Goal: Task Accomplishment & Management: Complete application form

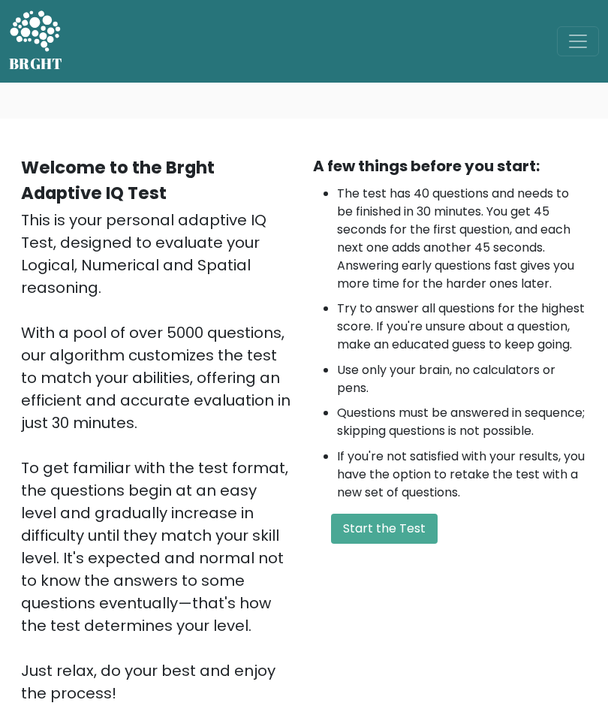
click at [382, 538] on button "Start the Test" at bounding box center [384, 529] width 107 height 30
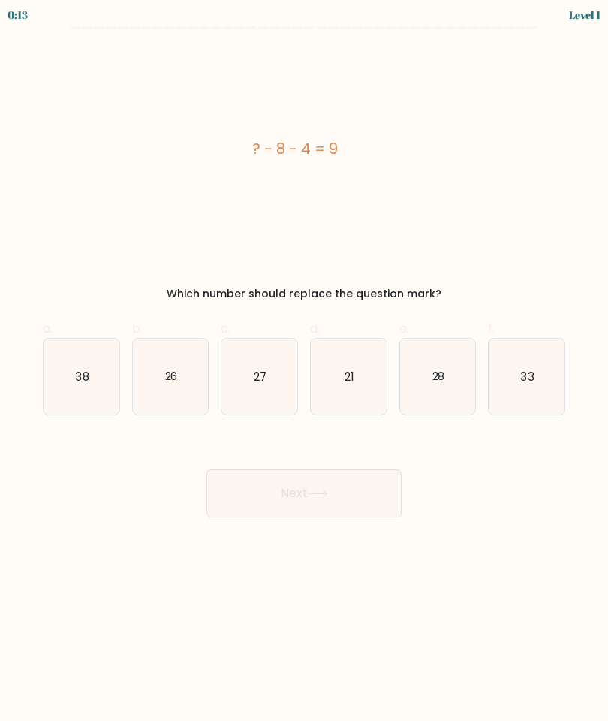
click at [335, 384] on icon "21" at bounding box center [349, 377] width 76 height 76
click at [305, 370] on input "d. 21" at bounding box center [304, 365] width 1 height 10
radio input "true"
click at [286, 484] on button "Next" at bounding box center [303, 493] width 195 height 48
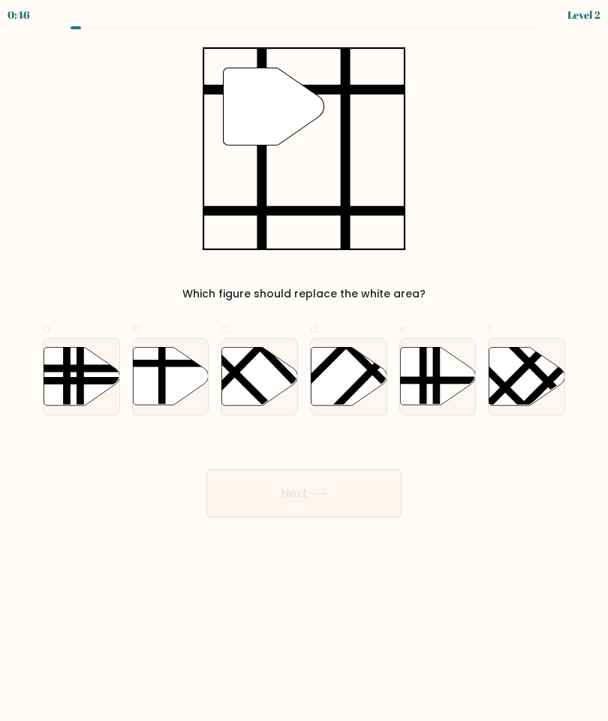
click at [167, 376] on icon at bounding box center [171, 376] width 76 height 58
click at [304, 370] on input "b." at bounding box center [304, 365] width 1 height 10
radio input "true"
click at [279, 493] on button "Next" at bounding box center [303, 493] width 195 height 48
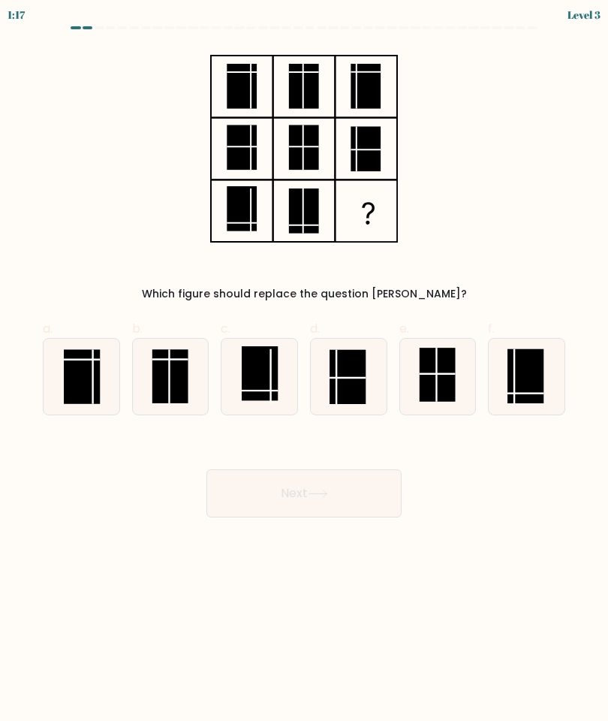
click at [509, 385] on rect at bounding box center [526, 376] width 36 height 54
click at [305, 370] on input "f." at bounding box center [304, 365] width 1 height 10
radio input "true"
click at [511, 385] on rect at bounding box center [525, 375] width 35 height 53
click at [305, 370] on input "f." at bounding box center [304, 365] width 1 height 10
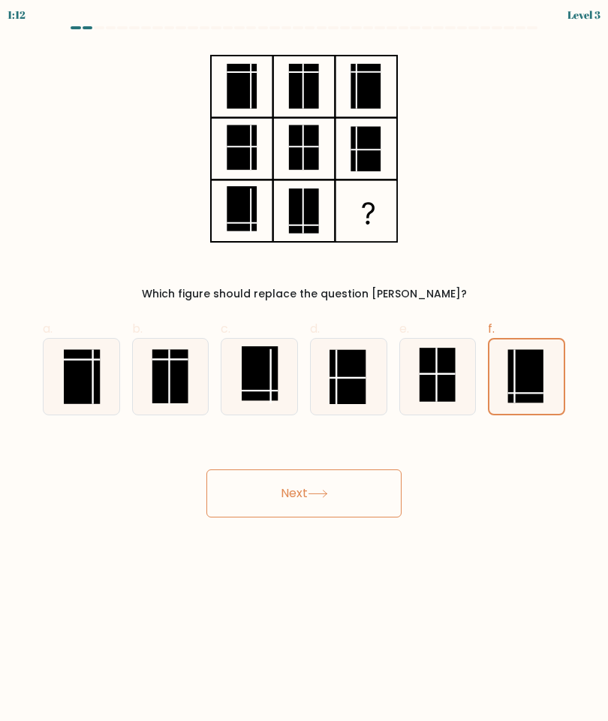
click at [502, 363] on icon at bounding box center [527, 376] width 74 height 74
click at [305, 363] on input "f." at bounding box center [304, 365] width 1 height 10
click at [279, 483] on button "Next" at bounding box center [303, 493] width 195 height 48
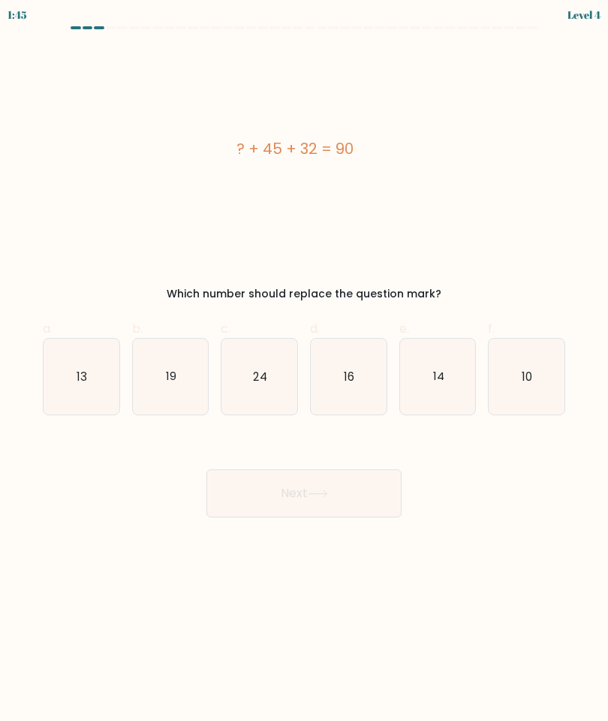
click at [65, 382] on icon "13" at bounding box center [82, 377] width 76 height 76
click at [304, 370] on input "a. 13" at bounding box center [304, 365] width 1 height 10
radio input "true"
click at [288, 496] on button "Next" at bounding box center [303, 493] width 195 height 48
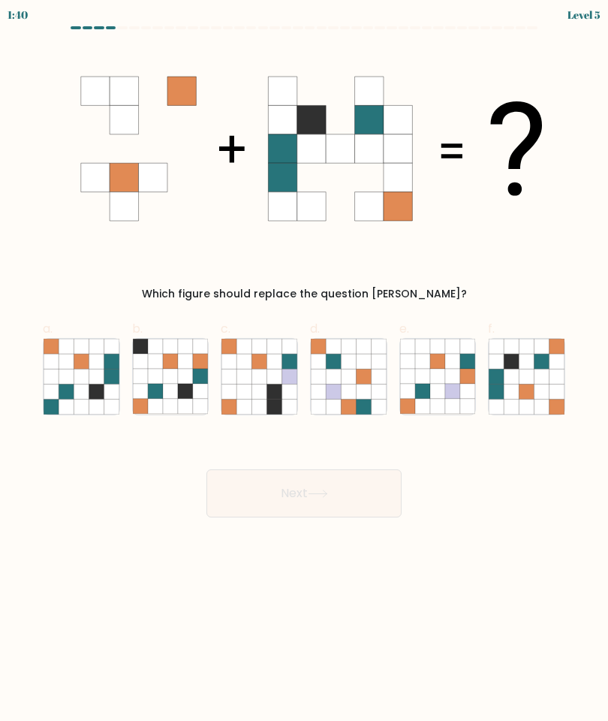
click at [511, 360] on icon at bounding box center [512, 361] width 15 height 15
click at [305, 360] on input "f." at bounding box center [304, 365] width 1 height 10
radio input "true"
click at [282, 491] on button "Next" at bounding box center [303, 493] width 195 height 48
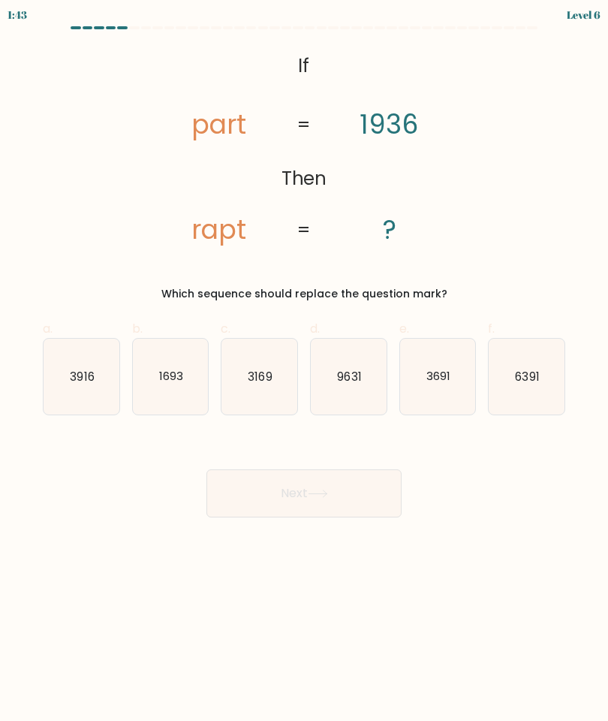
click at [65, 365] on icon "3916" at bounding box center [82, 377] width 76 height 76
click at [304, 365] on input "a. 3916" at bounding box center [304, 365] width 1 height 10
radio input "true"
click at [291, 493] on button "Next" at bounding box center [303, 493] width 195 height 48
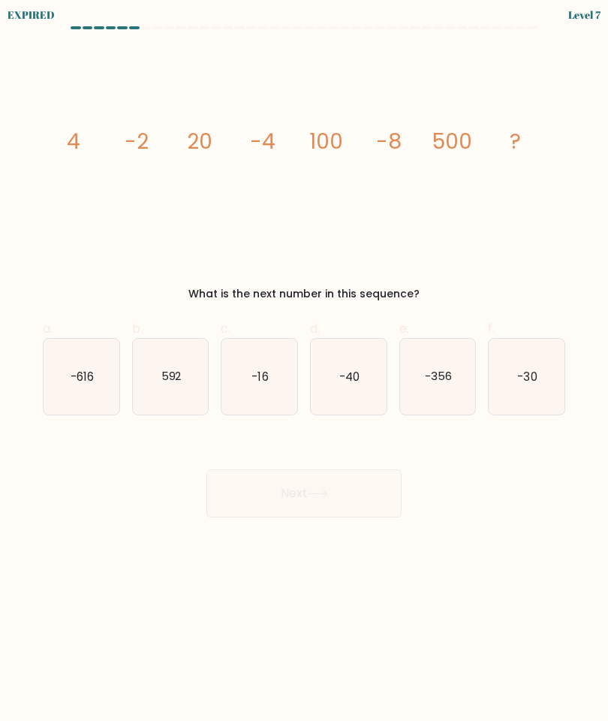
click at [338, 380] on icon "-40" at bounding box center [349, 377] width 76 height 76
click at [305, 370] on input "d. -40" at bounding box center [304, 365] width 1 height 10
radio input "true"
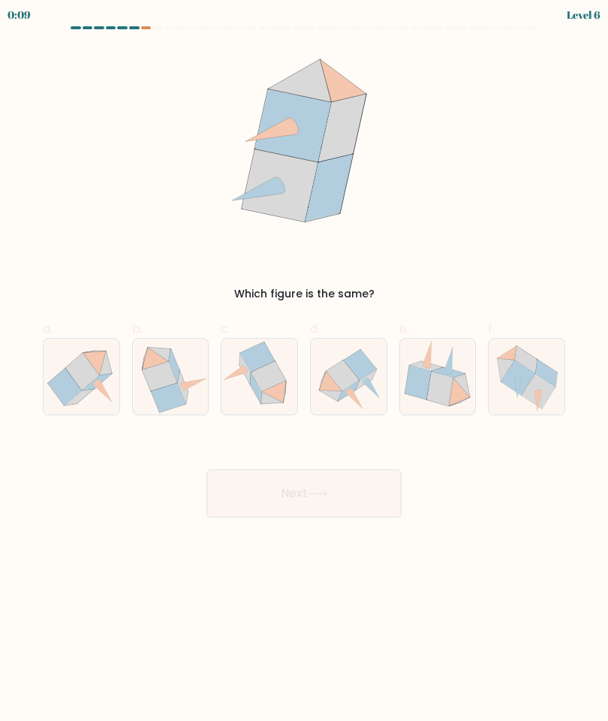
click at [355, 366] on icon at bounding box center [360, 364] width 33 height 31
click at [305, 366] on input "d." at bounding box center [304, 365] width 1 height 10
radio input "true"
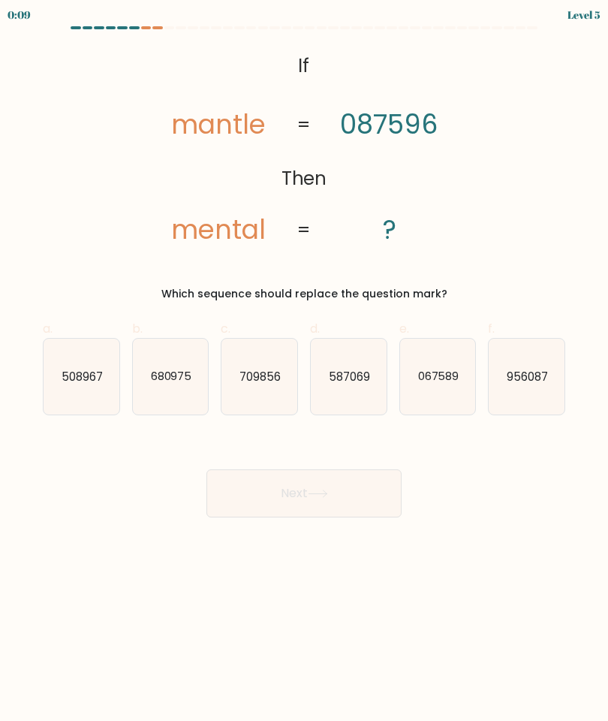
click at [435, 366] on icon "067589" at bounding box center [438, 377] width 76 height 76
click at [305, 366] on input "e. 067589" at bounding box center [304, 365] width 1 height 10
radio input "true"
click at [283, 486] on button "Next" at bounding box center [303, 493] width 195 height 48
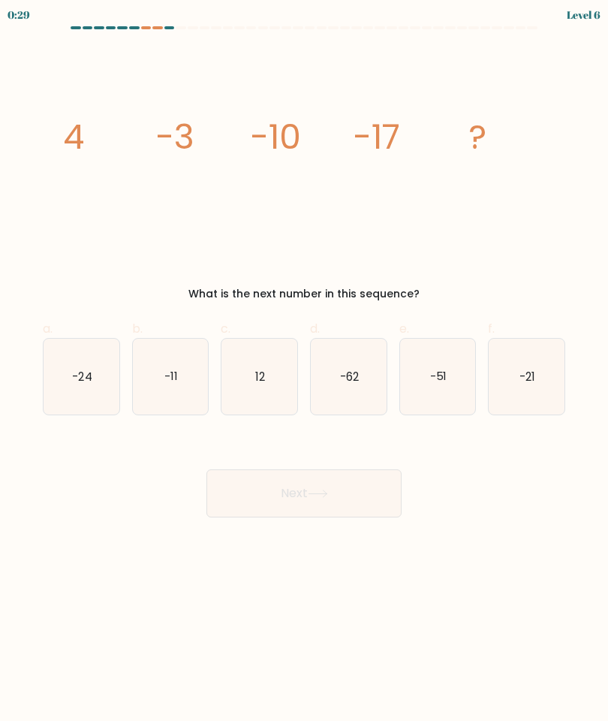
click at [65, 378] on icon "-24" at bounding box center [82, 377] width 76 height 76
click at [304, 370] on input "a. -24" at bounding box center [304, 365] width 1 height 10
radio input "true"
click at [294, 500] on button "Next" at bounding box center [303, 493] width 195 height 48
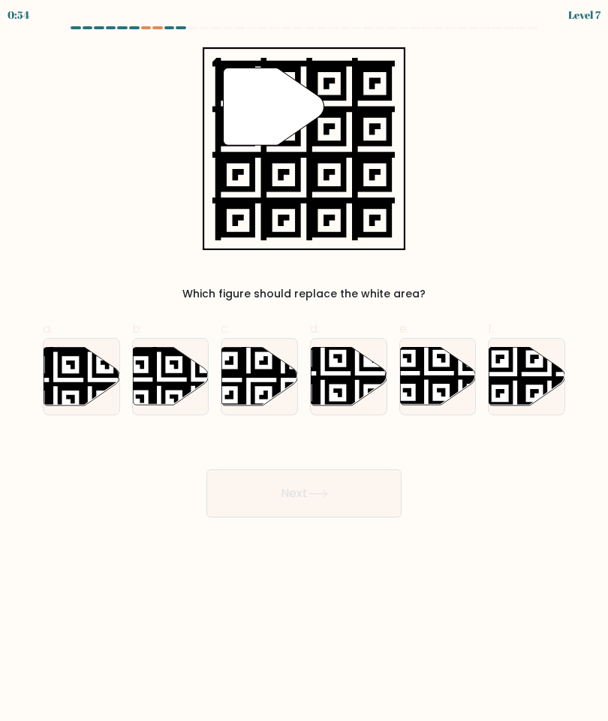
click at [432, 377] on icon at bounding box center [460, 407] width 137 height 137
click at [305, 370] on input "e." at bounding box center [304, 365] width 1 height 10
radio input "true"
click at [282, 493] on button "Next" at bounding box center [303, 493] width 195 height 48
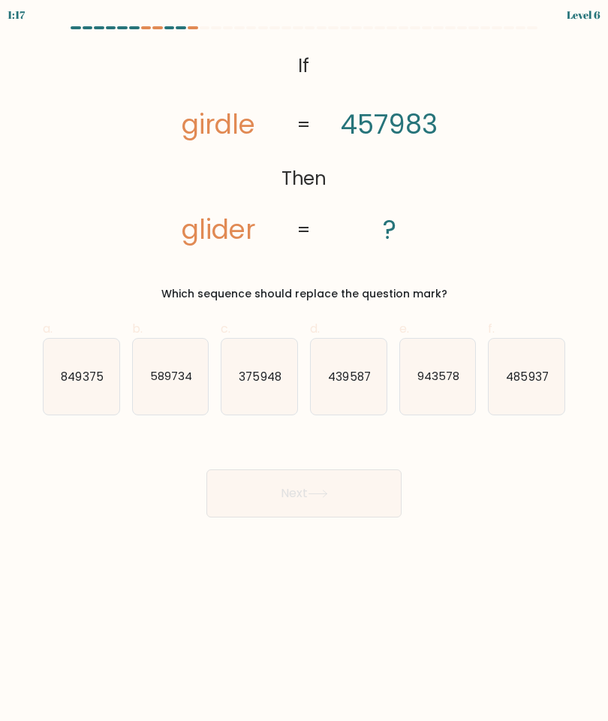
click at [510, 372] on text "485937" at bounding box center [528, 376] width 42 height 16
click at [305, 370] on input "f. 485937" at bounding box center [304, 365] width 1 height 10
radio input "true"
click at [284, 482] on button "Next" at bounding box center [303, 493] width 195 height 48
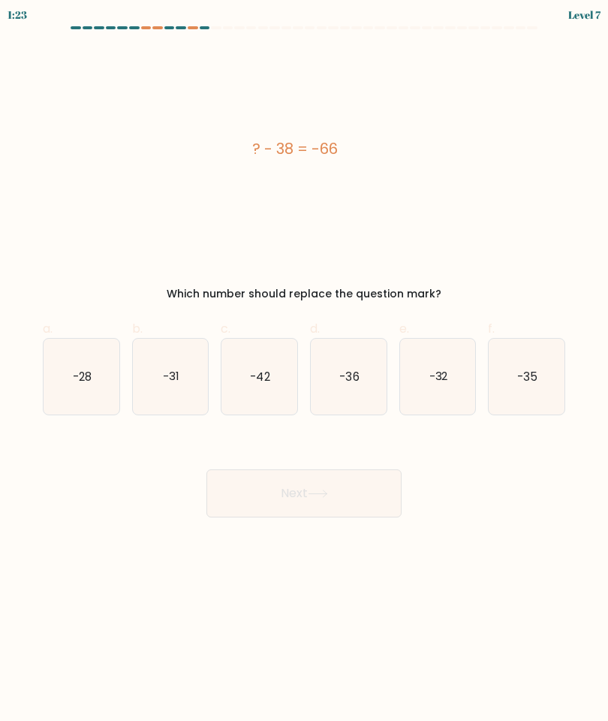
click at [74, 377] on text "-28" at bounding box center [82, 376] width 19 height 16
click at [304, 370] on input "a. -28" at bounding box center [304, 365] width 1 height 10
radio input "true"
click at [276, 485] on button "Next" at bounding box center [303, 493] width 195 height 48
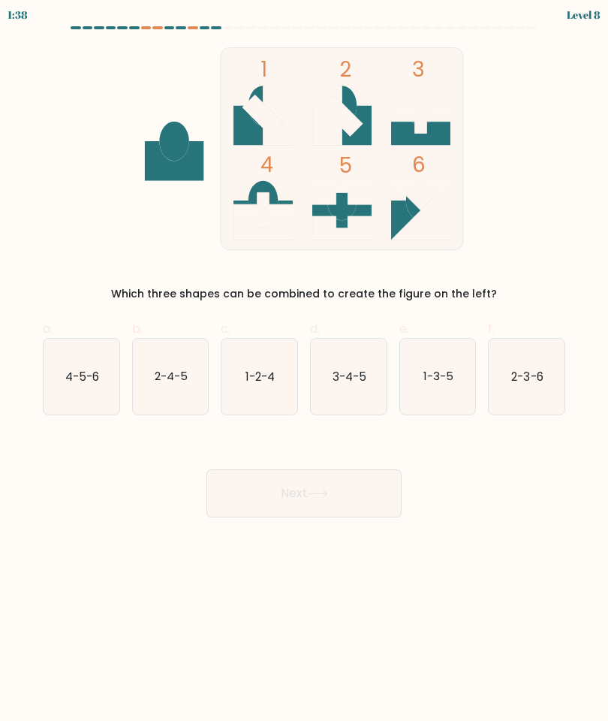
click at [359, 368] on text "3-4-5" at bounding box center [350, 376] width 34 height 16
click at [305, 360] on input "d. 3-4-5" at bounding box center [304, 365] width 1 height 10
radio input "true"
click at [300, 469] on button "Next" at bounding box center [303, 493] width 195 height 48
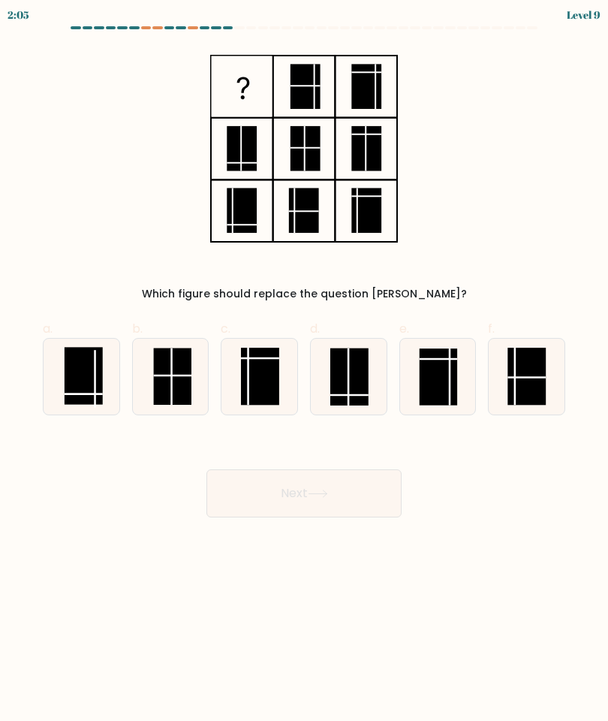
click at [76, 369] on rect at bounding box center [84, 375] width 38 height 57
click at [304, 369] on input "a." at bounding box center [304, 365] width 1 height 10
radio input "true"
click at [274, 482] on button "Next" at bounding box center [303, 493] width 195 height 48
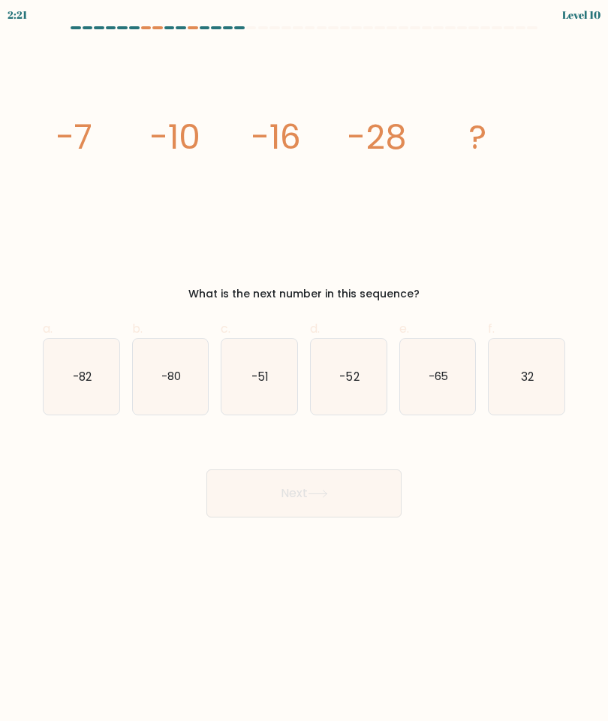
click at [341, 367] on icon "-52" at bounding box center [349, 377] width 76 height 76
click at [305, 367] on input "d. -52" at bounding box center [304, 365] width 1 height 10
radio input "true"
click at [279, 475] on button "Next" at bounding box center [303, 493] width 195 height 48
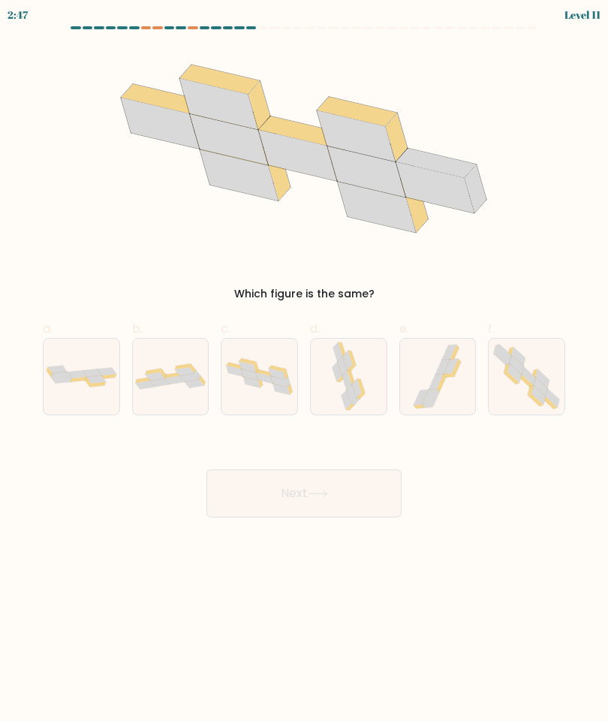
click at [514, 369] on icon at bounding box center [527, 376] width 76 height 74
click at [305, 369] on input "f." at bounding box center [304, 365] width 1 height 10
radio input "true"
click at [276, 469] on button "Next" at bounding box center [303, 493] width 195 height 48
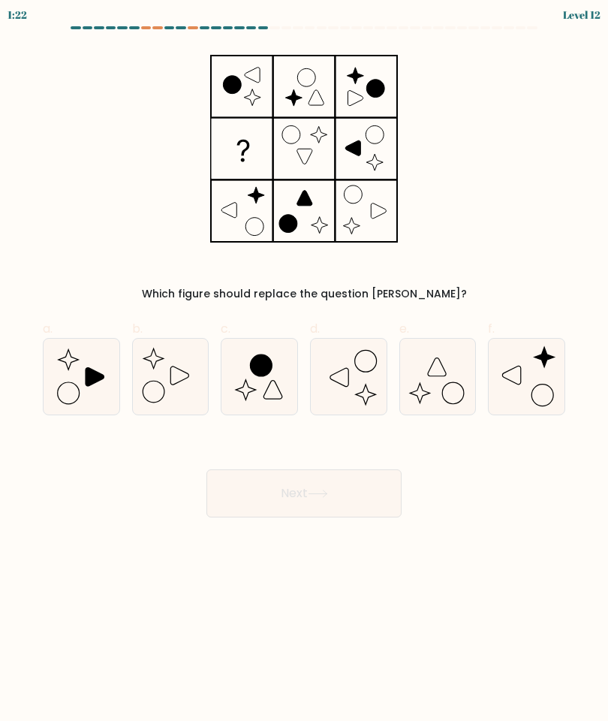
click at [521, 366] on icon at bounding box center [512, 375] width 18 height 18
click at [305, 360] on input "f." at bounding box center [304, 365] width 1 height 10
radio input "true"
click at [290, 469] on button "Next" at bounding box center [303, 493] width 195 height 48
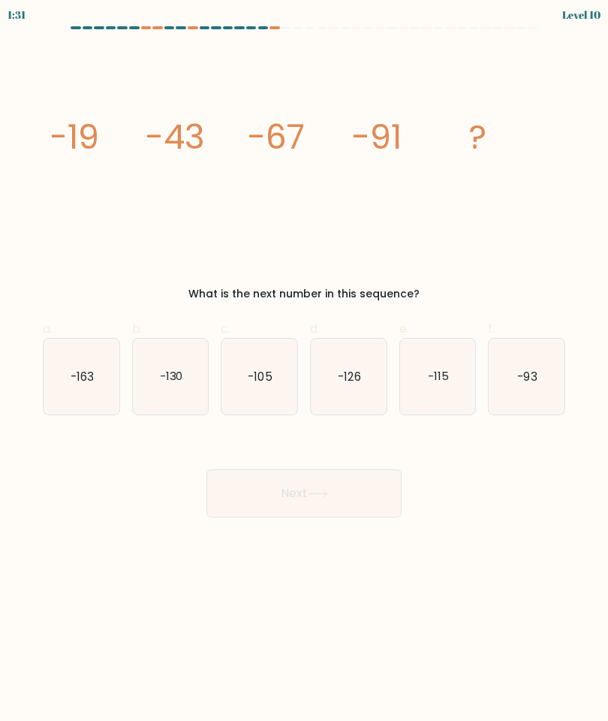
click at [240, 357] on icon "-105" at bounding box center [259, 377] width 76 height 76
click at [304, 360] on input "c. -105" at bounding box center [304, 365] width 1 height 10
radio input "true"
click at [313, 485] on button "Next" at bounding box center [303, 493] width 195 height 48
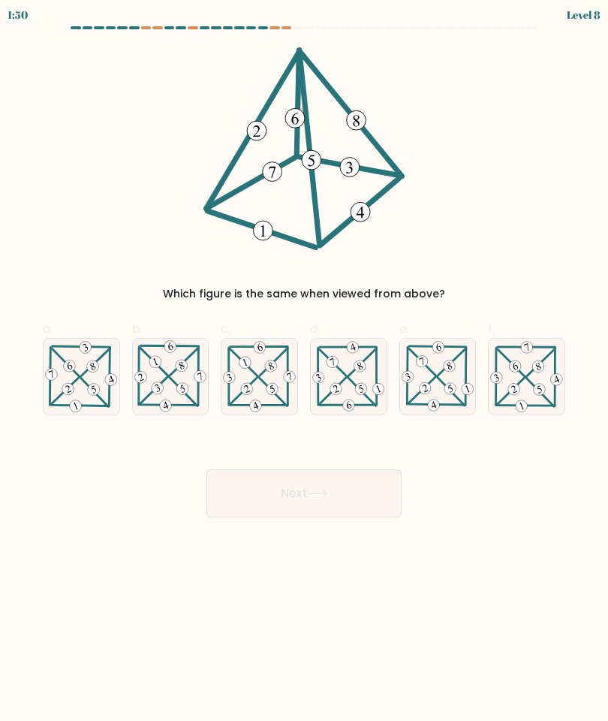
click at [64, 358] on 468 at bounding box center [69, 365] width 15 height 15
click at [304, 360] on input "a." at bounding box center [304, 365] width 1 height 10
radio input "true"
click at [276, 469] on button "Next" at bounding box center [303, 493] width 195 height 48
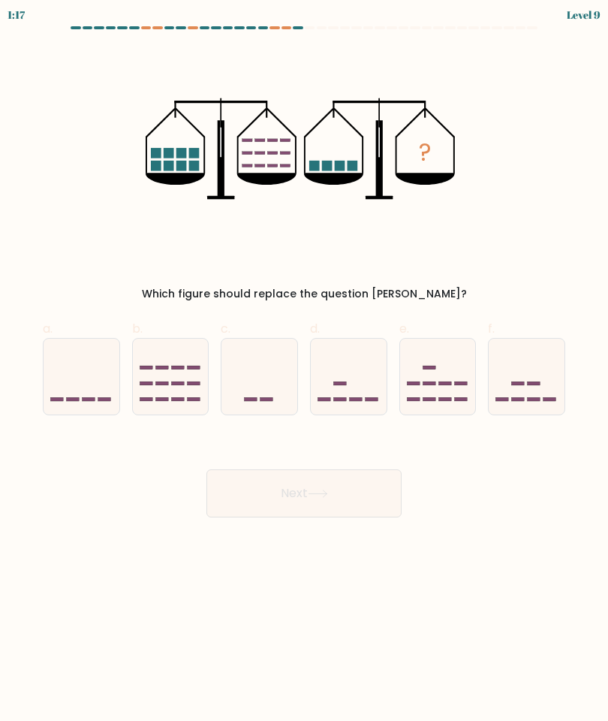
click at [76, 368] on icon at bounding box center [82, 376] width 76 height 62
click at [304, 368] on input "a." at bounding box center [304, 365] width 1 height 10
radio input "true"
click at [299, 478] on button "Next" at bounding box center [303, 493] width 195 height 48
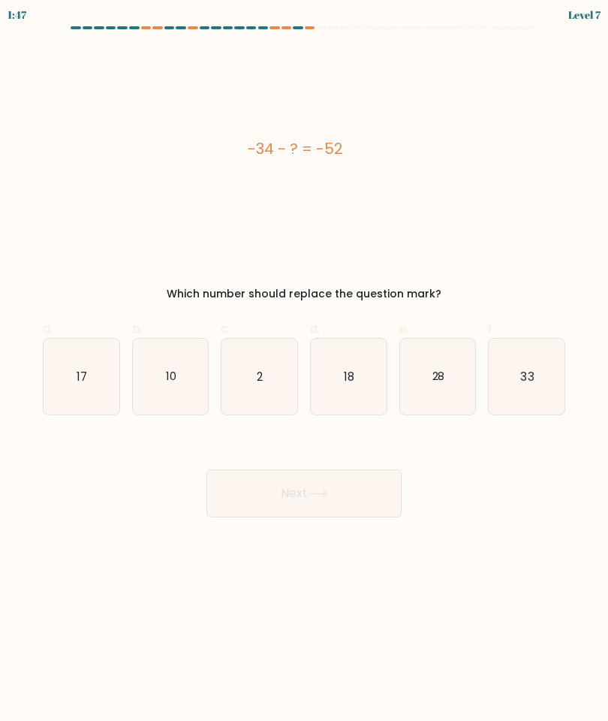
click at [348, 367] on icon "18" at bounding box center [349, 377] width 76 height 76
click at [305, 367] on input "d. 18" at bounding box center [304, 365] width 1 height 10
radio input "true"
click at [286, 469] on button "Next" at bounding box center [303, 493] width 195 height 48
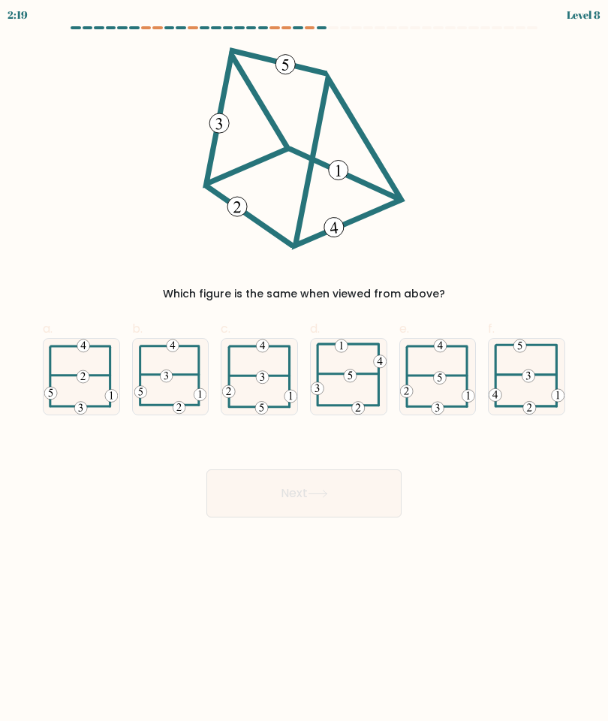
scroll to position [29, 0]
click at [345, 369] on 714 at bounding box center [350, 375] width 13 height 13
click at [305, 360] on input "d." at bounding box center [304, 365] width 1 height 10
radio input "true"
click at [300, 469] on button "Next" at bounding box center [303, 493] width 195 height 48
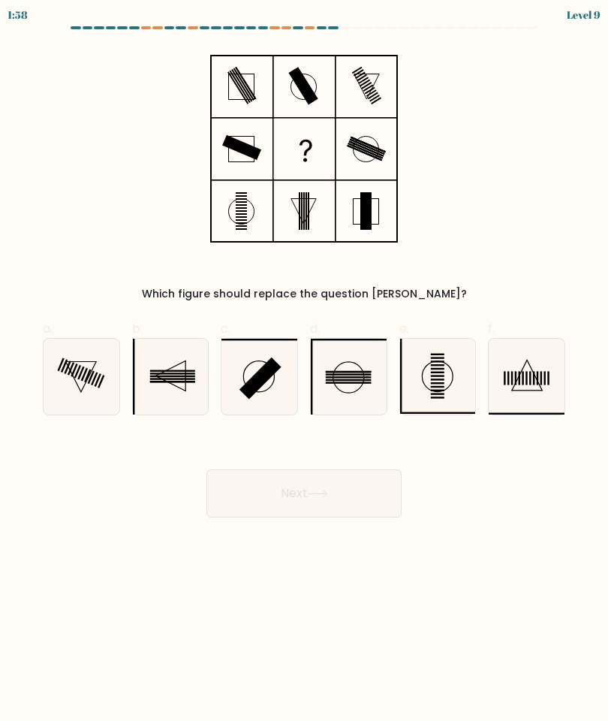
click at [75, 365] on rect at bounding box center [77, 372] width 7 height 14
click at [304, 360] on input "a." at bounding box center [304, 365] width 1 height 10
radio input "true"
click at [282, 469] on button "Next" at bounding box center [303, 493] width 195 height 48
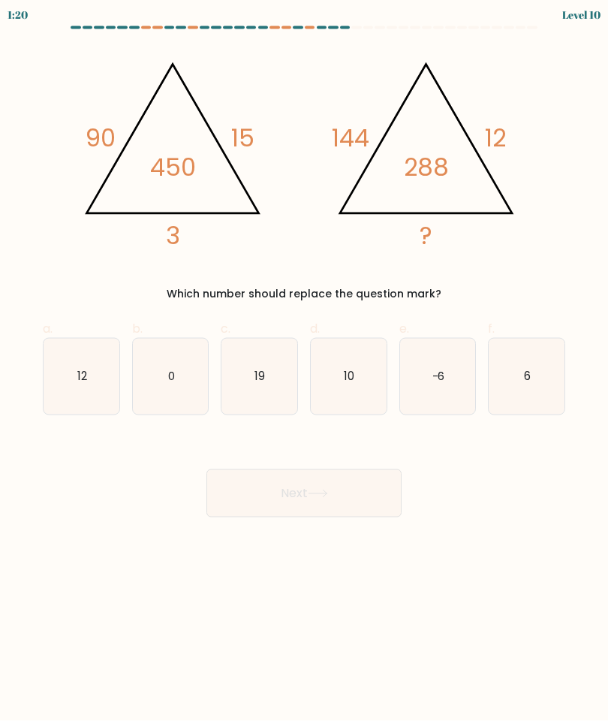
scroll to position [57, 0]
click at [70, 351] on icon "12" at bounding box center [82, 377] width 76 height 76
click at [304, 360] on input "a. 12" at bounding box center [304, 365] width 1 height 10
radio input "true"
click at [286, 469] on button "Next" at bounding box center [303, 493] width 195 height 48
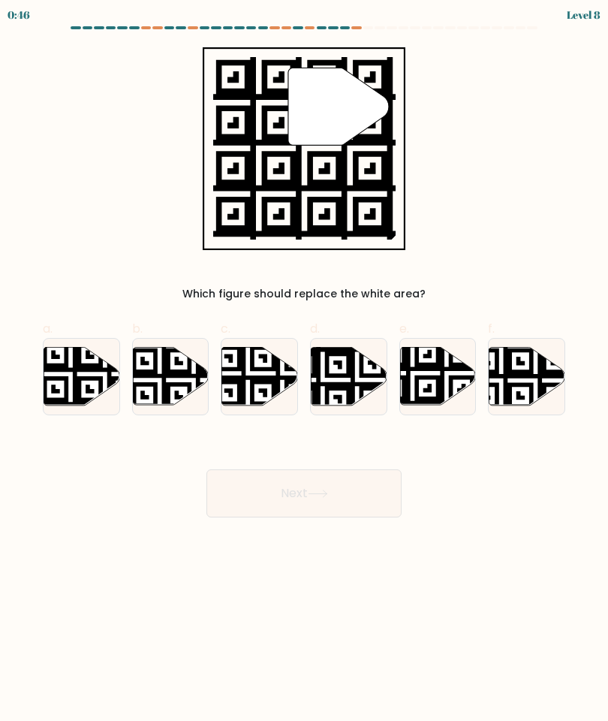
click at [426, 339] on icon at bounding box center [412, 407] width 137 height 137
click at [305, 360] on input "e." at bounding box center [304, 365] width 1 height 10
radio input "true"
click at [308, 469] on button "Next" at bounding box center [303, 493] width 195 height 48
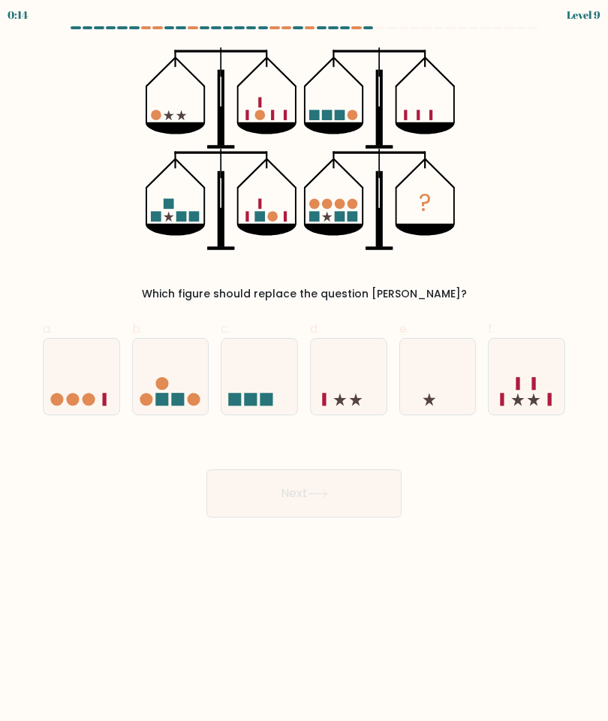
click at [512, 345] on icon at bounding box center [527, 376] width 76 height 62
click at [305, 360] on input "f." at bounding box center [304, 365] width 1 height 10
radio input "true"
click at [281, 469] on button "Next" at bounding box center [303, 493] width 195 height 48
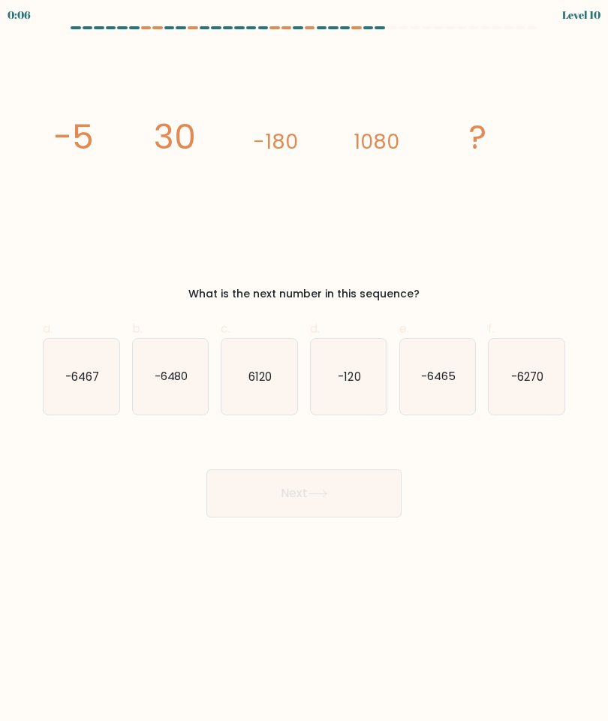
click at [164, 368] on text "-6480" at bounding box center [171, 376] width 34 height 16
click at [304, 360] on input "b. -6480" at bounding box center [304, 365] width 1 height 10
radio input "true"
click at [279, 469] on button "Next" at bounding box center [303, 493] width 195 height 48
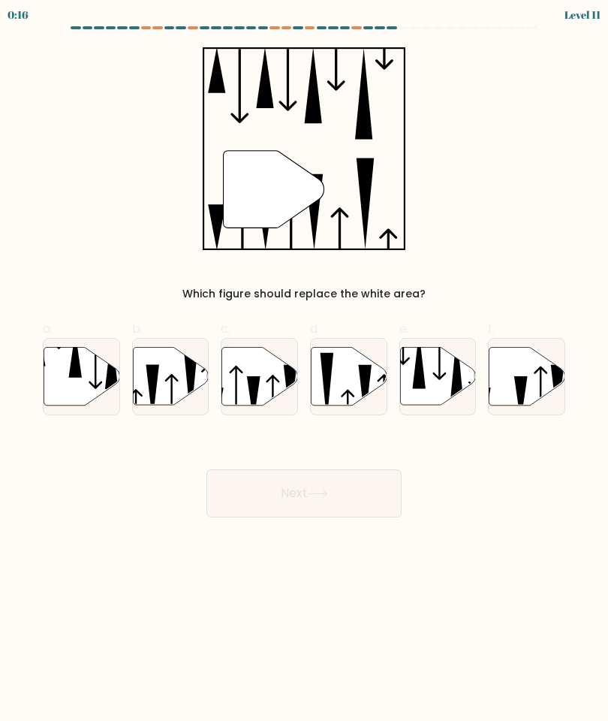
click at [238, 347] on icon at bounding box center [260, 376] width 76 height 58
click at [304, 360] on input "c." at bounding box center [304, 365] width 1 height 10
radio input "true"
click at [283, 469] on button "Next" at bounding box center [303, 493] width 195 height 48
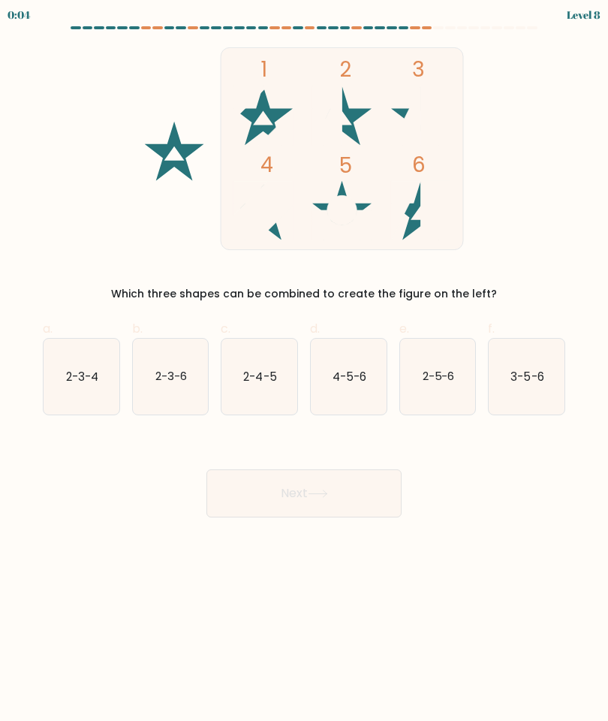
click at [71, 382] on text "2-3-4" at bounding box center [82, 376] width 32 height 16
click at [304, 370] on input "a. 2-3-4" at bounding box center [304, 365] width 1 height 10
radio input "true"
click at [293, 494] on button "Next" at bounding box center [303, 493] width 195 height 48
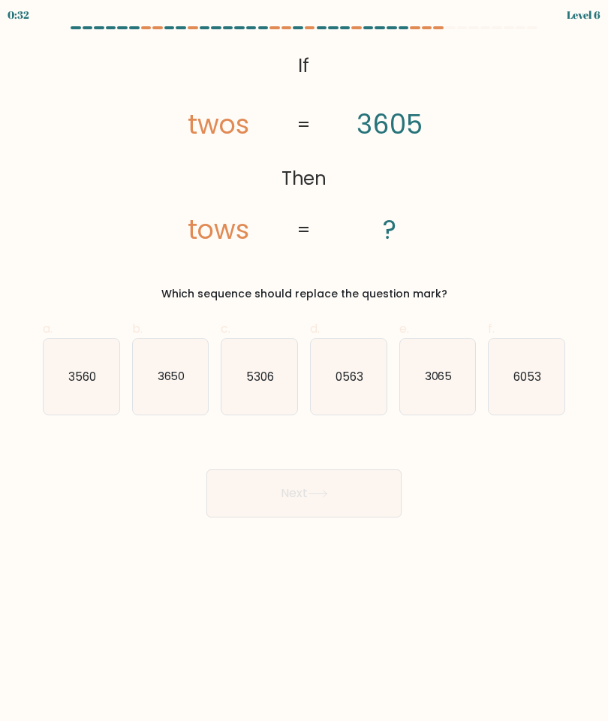
click at [430, 381] on text "3065" at bounding box center [438, 376] width 28 height 16
click at [305, 370] on input "e. 3065" at bounding box center [304, 365] width 1 height 10
radio input "true"
click at [288, 493] on button "Next" at bounding box center [303, 493] width 195 height 48
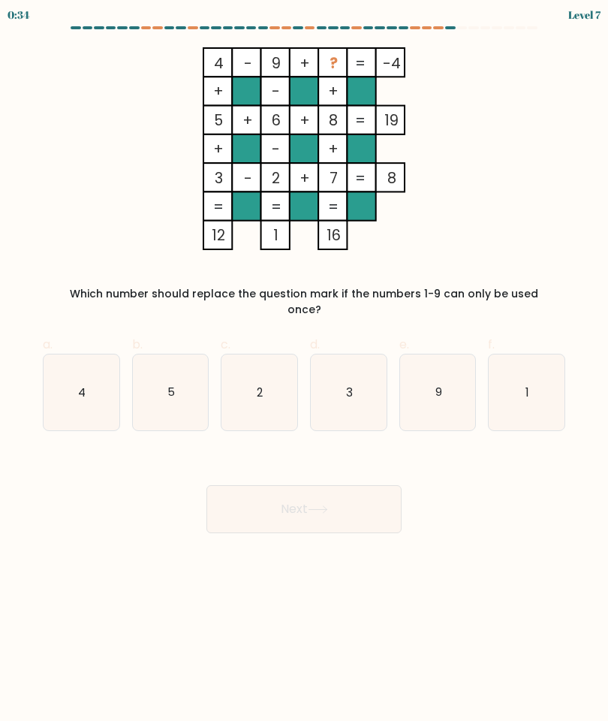
click at [423, 372] on icon "9" at bounding box center [438, 392] width 76 height 76
click at [305, 370] on input "e. 9" at bounding box center [304, 365] width 1 height 10
radio input "true"
click at [282, 488] on button "Next" at bounding box center [303, 509] width 195 height 48
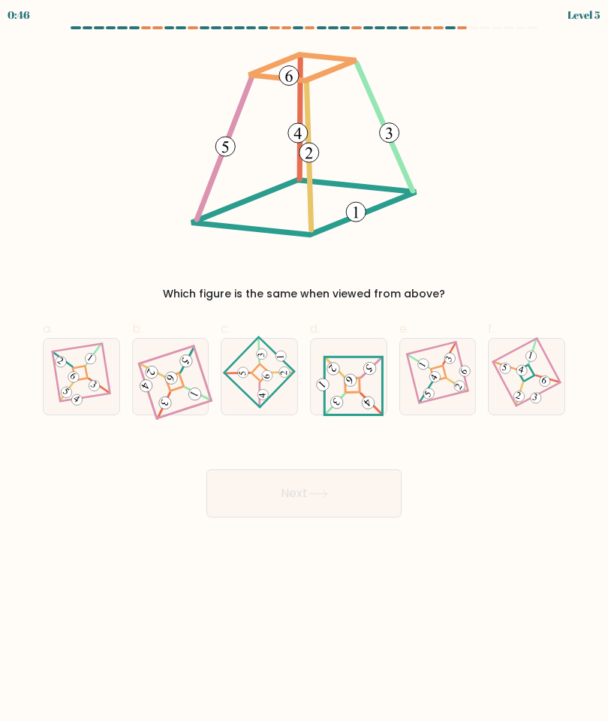
click at [351, 372] on 841 at bounding box center [350, 380] width 17 height 17
click at [305, 370] on input "d." at bounding box center [304, 365] width 1 height 10
radio input "true"
click at [315, 480] on button "Next" at bounding box center [303, 493] width 195 height 48
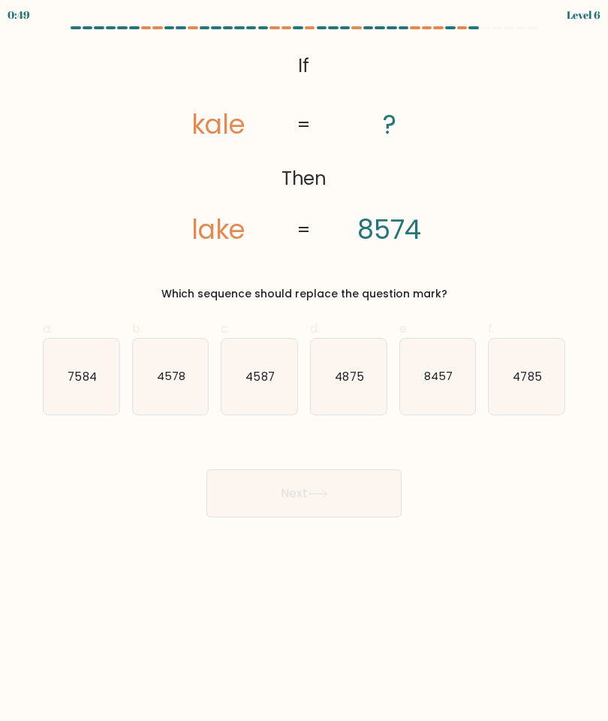
click at [69, 380] on icon "7584" at bounding box center [82, 377] width 76 height 76
click at [304, 370] on input "a. 7584" at bounding box center [304, 365] width 1 height 10
radio input "true"
click at [270, 491] on button "Next" at bounding box center [303, 493] width 195 height 48
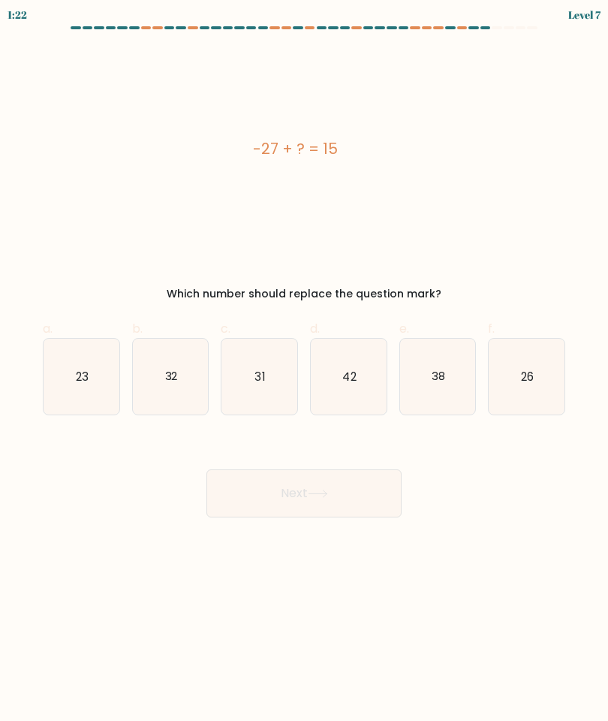
click at [345, 387] on icon "42" at bounding box center [349, 377] width 76 height 76
click at [305, 370] on input "d. 42" at bounding box center [304, 365] width 1 height 10
radio input "true"
click at [283, 496] on button "Next" at bounding box center [303, 493] width 195 height 48
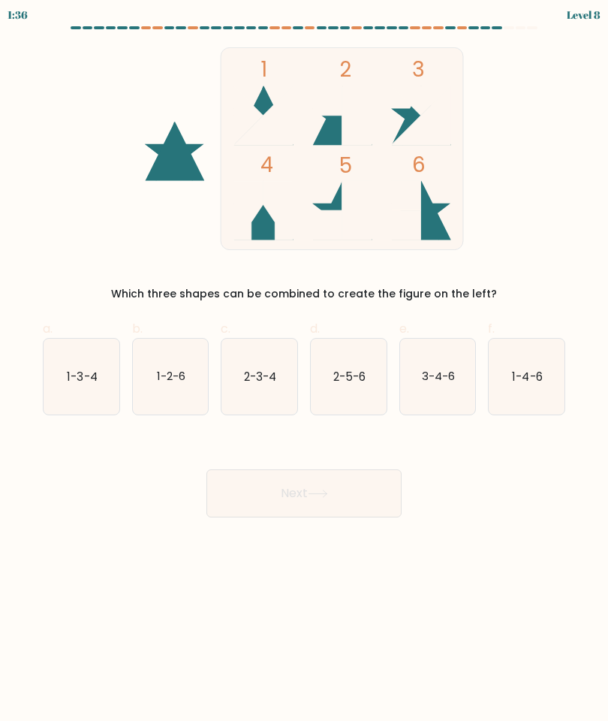
click at [252, 368] on text "2-3-4" at bounding box center [260, 376] width 32 height 16
click at [304, 364] on input "c. 2-3-4" at bounding box center [304, 365] width 1 height 10
radio input "true"
click at [285, 482] on button "Next" at bounding box center [303, 493] width 195 height 48
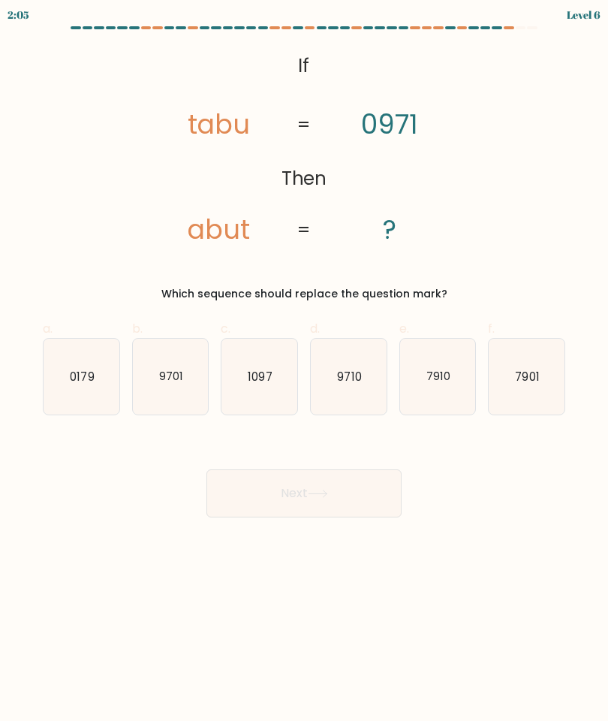
click at [338, 371] on text "9710" at bounding box center [349, 376] width 24 height 16
click at [305, 370] on input "d. 9710" at bounding box center [304, 365] width 1 height 10
radio input "true"
click at [279, 486] on button "Next" at bounding box center [303, 493] width 195 height 48
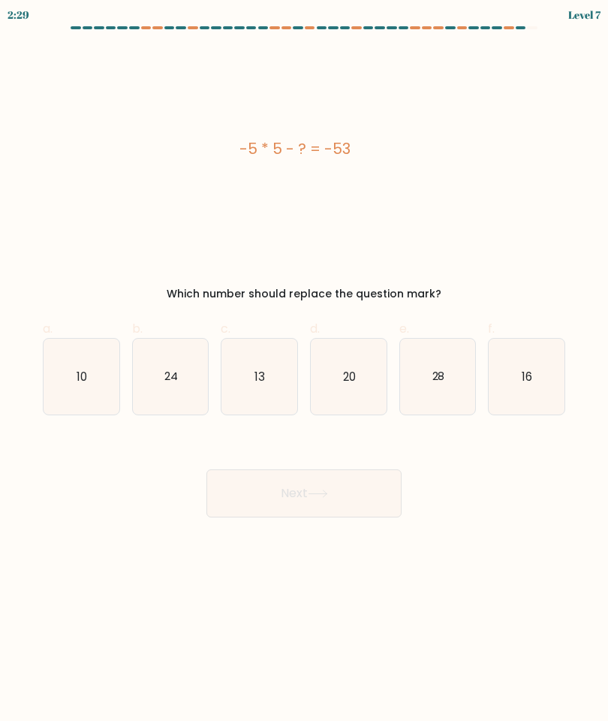
click at [428, 378] on icon "28" at bounding box center [438, 377] width 76 height 76
click at [305, 370] on input "e. 28" at bounding box center [304, 365] width 1 height 10
radio input "true"
click at [276, 497] on button "Next" at bounding box center [303, 493] width 195 height 48
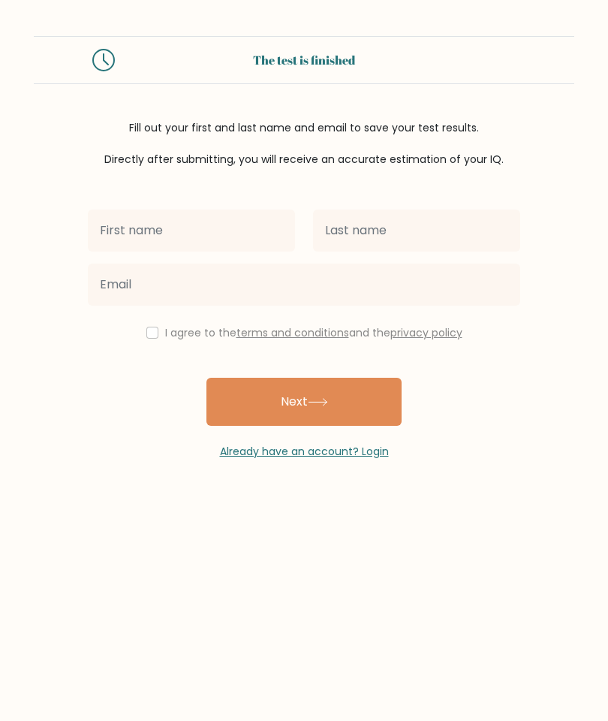
click at [104, 241] on input "text" at bounding box center [191, 230] width 207 height 42
type input "[PERSON_NAME]"
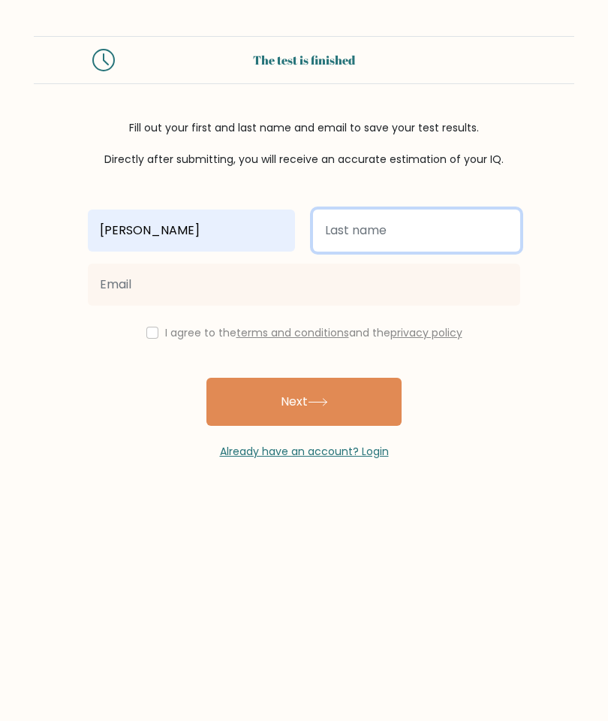
click at [338, 234] on input "text" at bounding box center [416, 230] width 207 height 42
type input "[PERSON_NAME]"
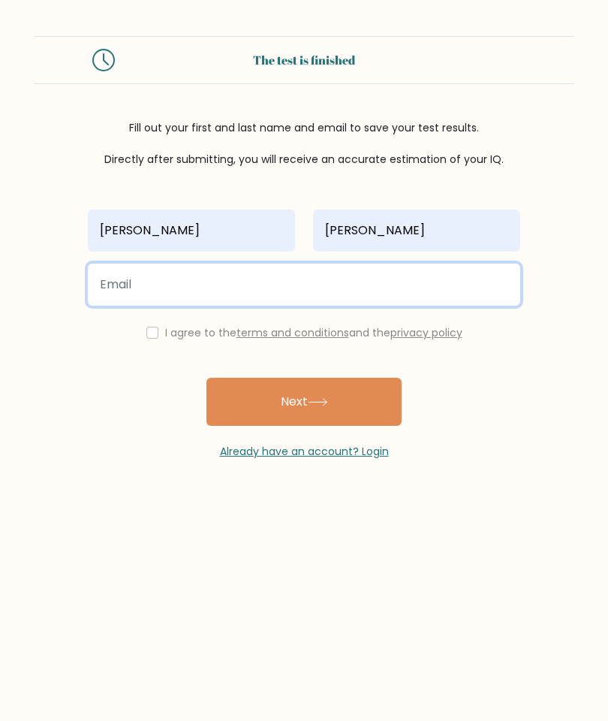
click at [104, 293] on input "email" at bounding box center [304, 285] width 432 height 42
type input "Lynettepatterson@yahoo.co.uk"
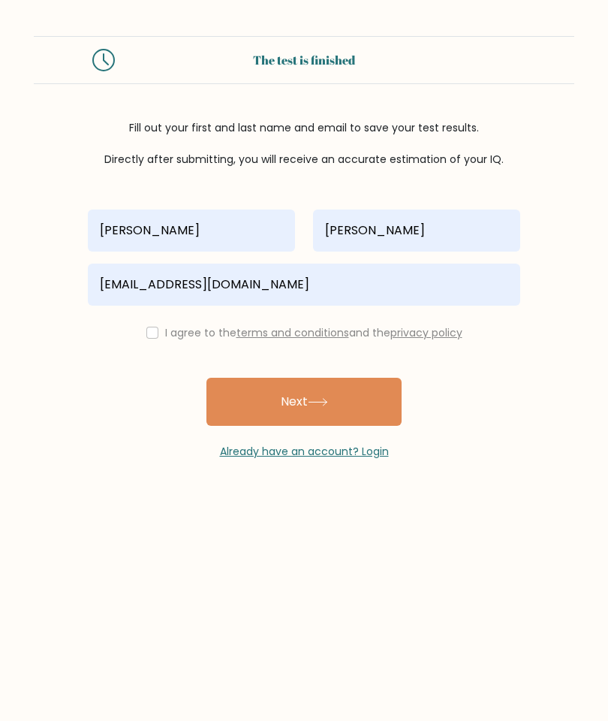
click at [146, 339] on input "checkbox" at bounding box center [152, 333] width 12 height 12
checkbox input "true"
click at [273, 403] on button "Next" at bounding box center [303, 402] width 195 height 48
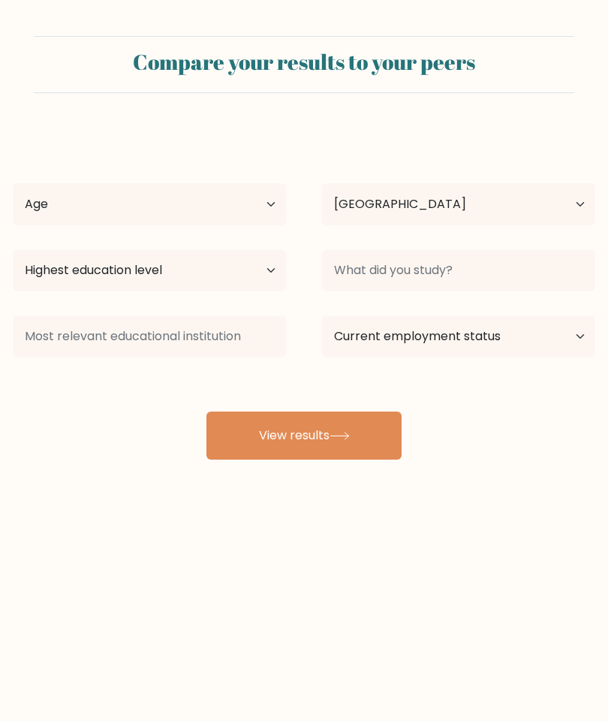
select select "GB"
click at [258, 215] on select "Age Under 18 years old 18-24 years old 25-34 years old 35-44 years old 45-54 ye…" at bounding box center [149, 204] width 273 height 42
select select "65_plus"
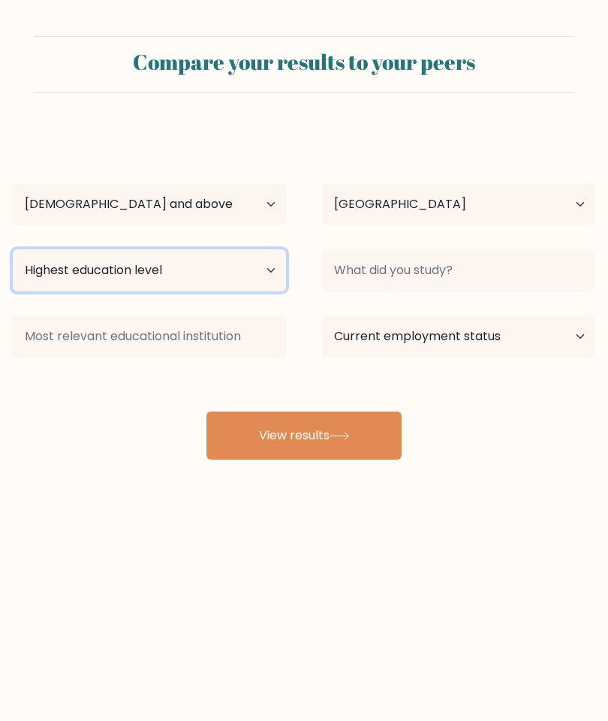
click at [18, 269] on select "Highest education level No schooling Primary Lower Secondary Upper Secondary Oc…" at bounding box center [149, 270] width 273 height 42
select select "upper_secondary"
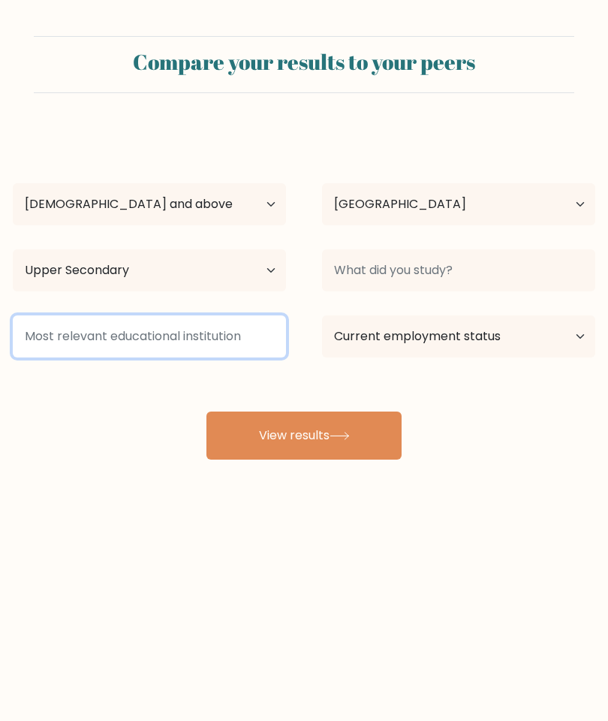
click at [13, 333] on input at bounding box center [149, 336] width 273 height 42
click at [41, 327] on input at bounding box center [149, 336] width 273 height 42
click at [221, 337] on input at bounding box center [149, 336] width 273 height 42
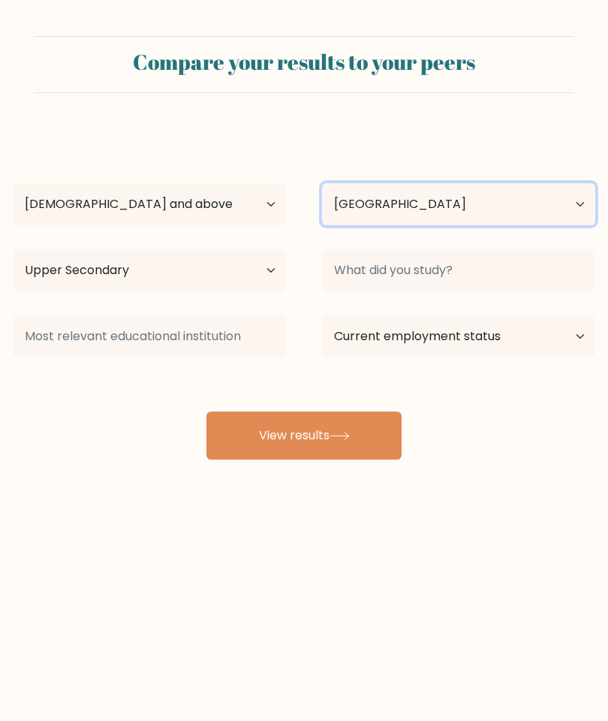
click at [353, 200] on select "Country Afghanistan Albania Algeria American Samoa Andorra Angola Anguilla Anta…" at bounding box center [458, 204] width 273 height 42
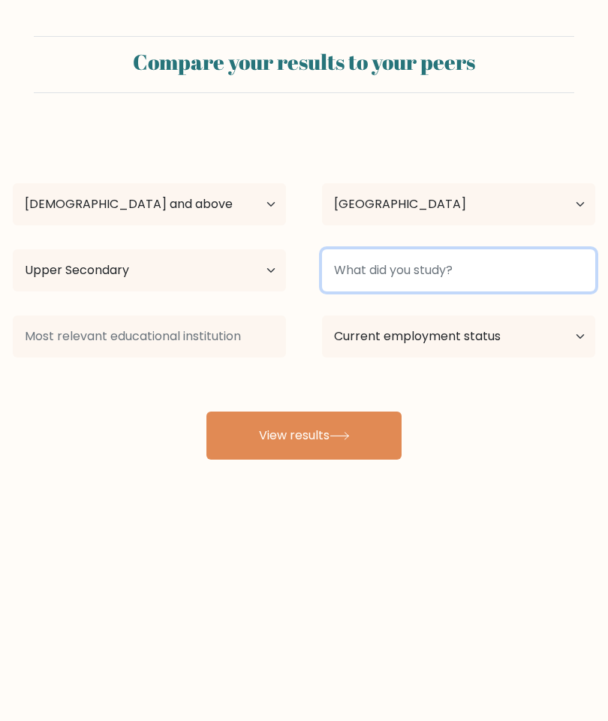
click at [342, 265] on input at bounding box center [458, 270] width 273 height 42
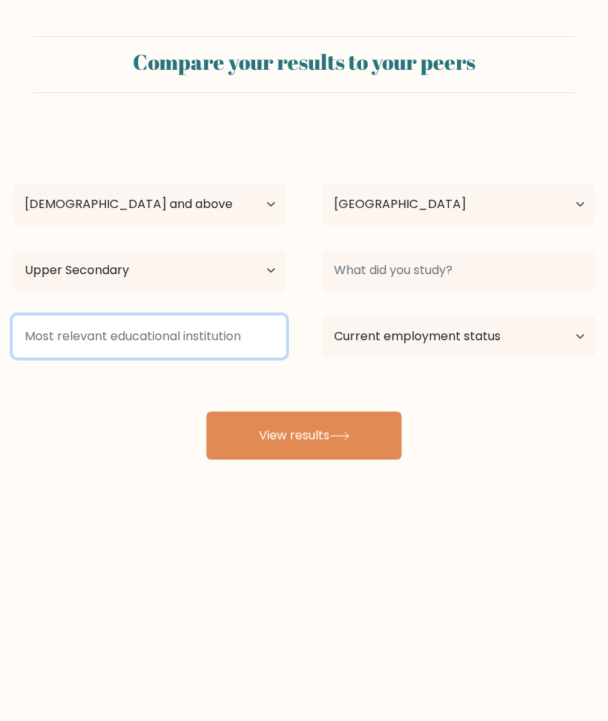
click at [20, 341] on input at bounding box center [149, 336] width 273 height 42
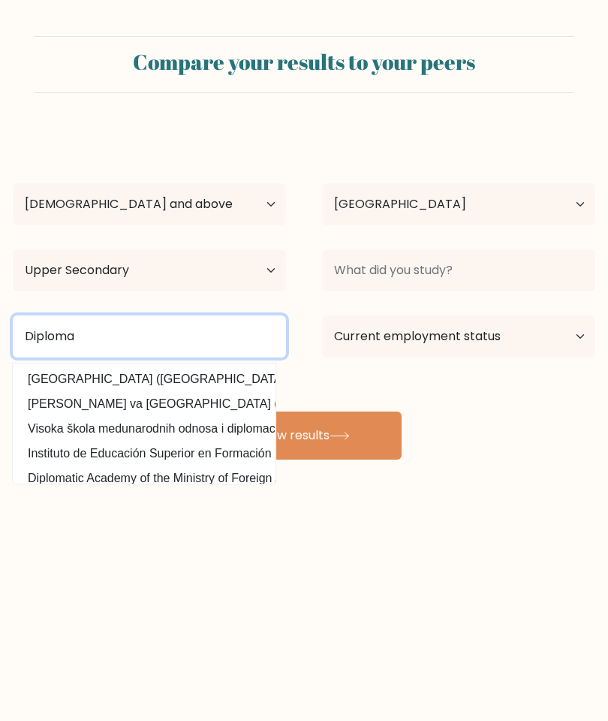
type input "Diploma"
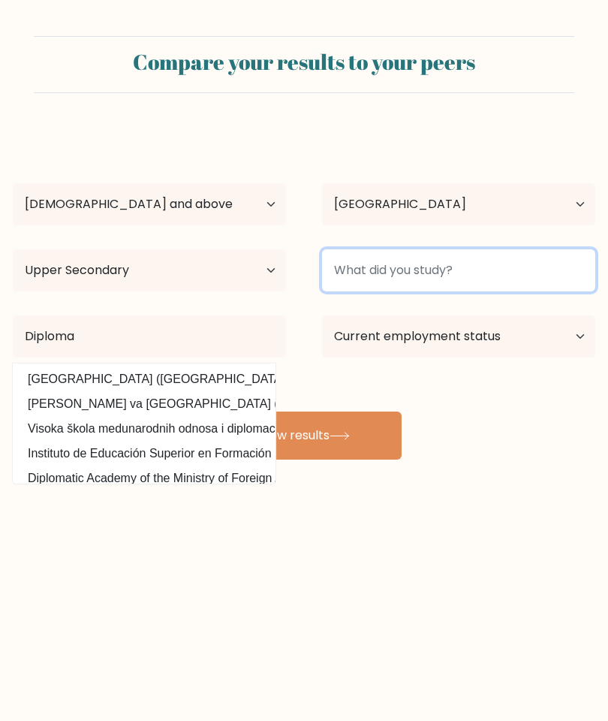
click at [348, 270] on input at bounding box center [458, 270] width 273 height 42
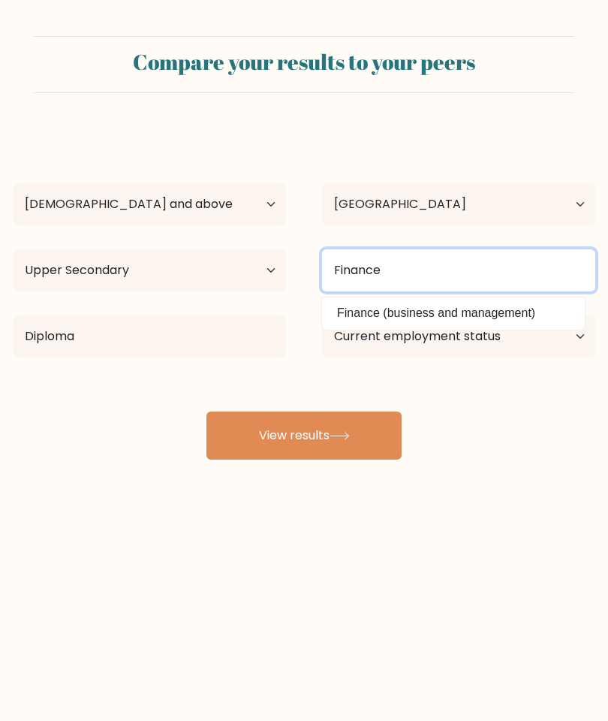
type input "Finance"
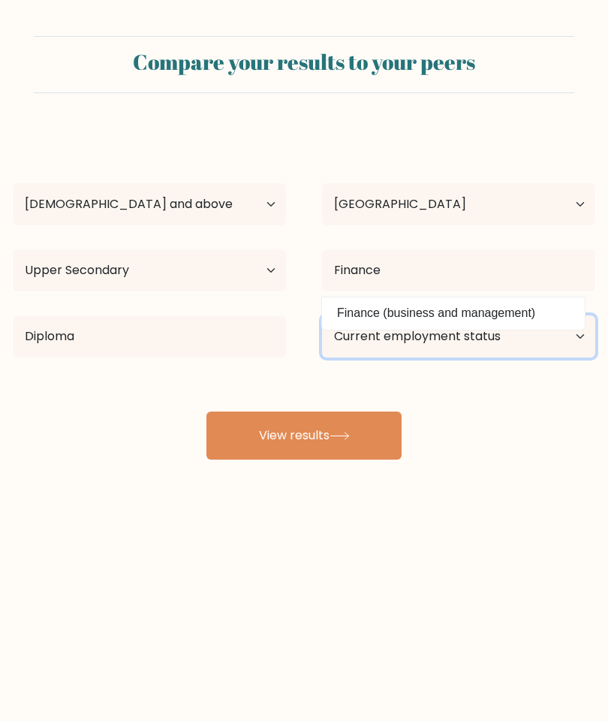
click at [350, 335] on select "Current employment status Employed Student Retired Other / prefer not to answer" at bounding box center [458, 336] width 273 height 42
select select "retired"
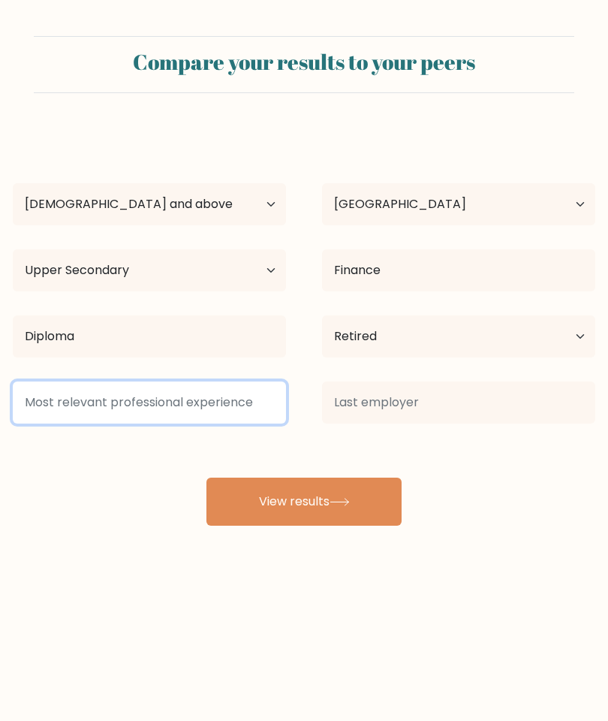
click at [186, 393] on input at bounding box center [149, 402] width 273 height 42
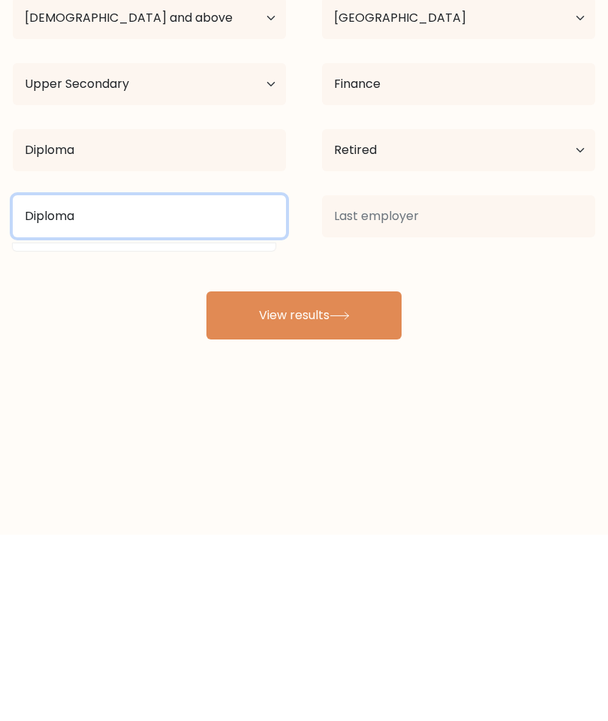
type input "Diploma"
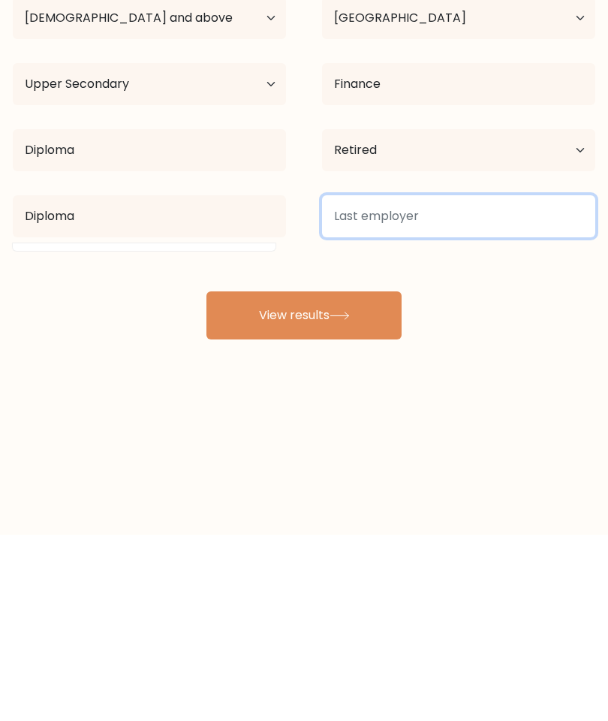
click at [349, 381] on input at bounding box center [458, 402] width 273 height 42
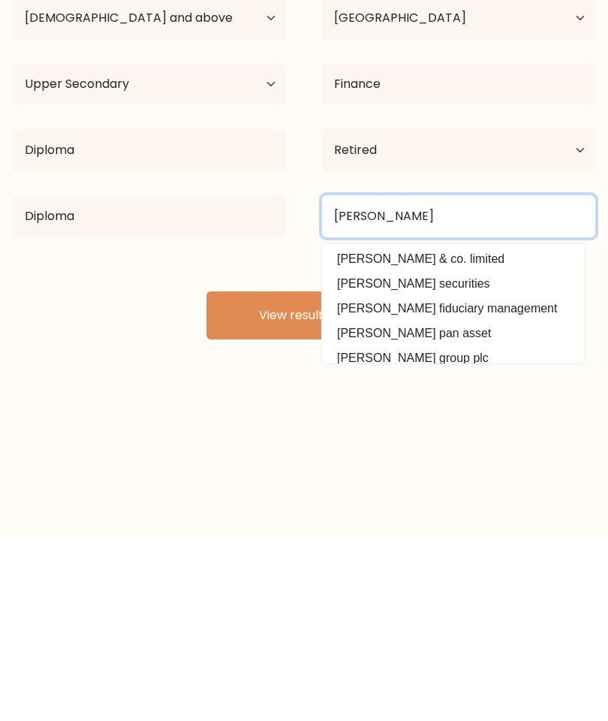
type input "Charles Stanley"
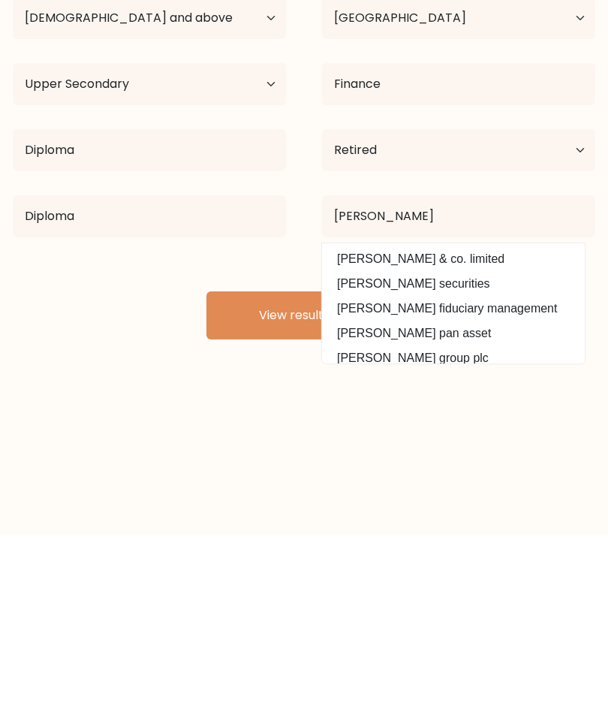
click at [247, 478] on button "View results" at bounding box center [303, 502] width 195 height 48
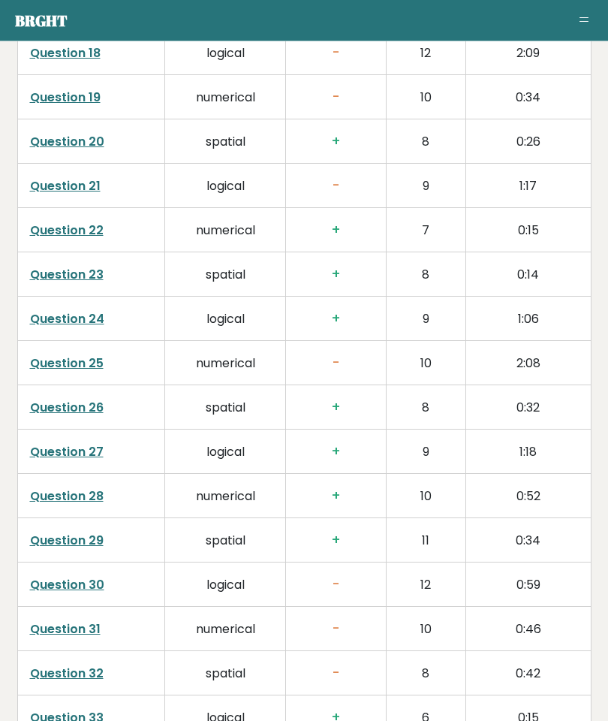
scroll to position [3265, 0]
